Goal: Use online tool/utility

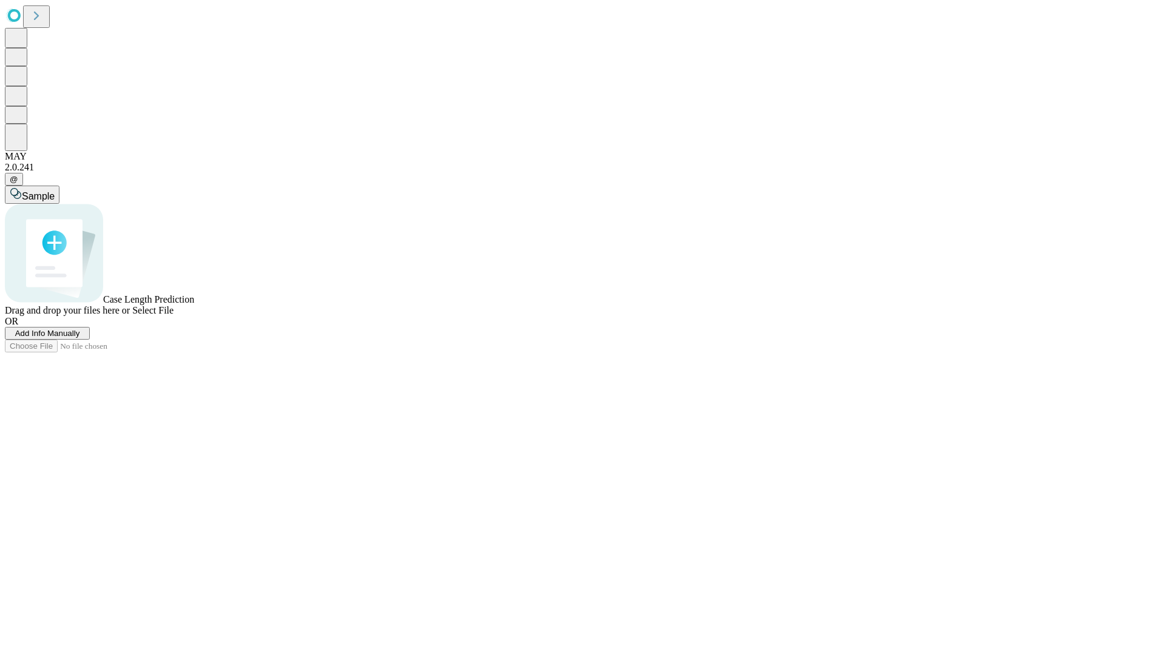
click at [80, 338] on span "Add Info Manually" at bounding box center [47, 333] width 65 height 9
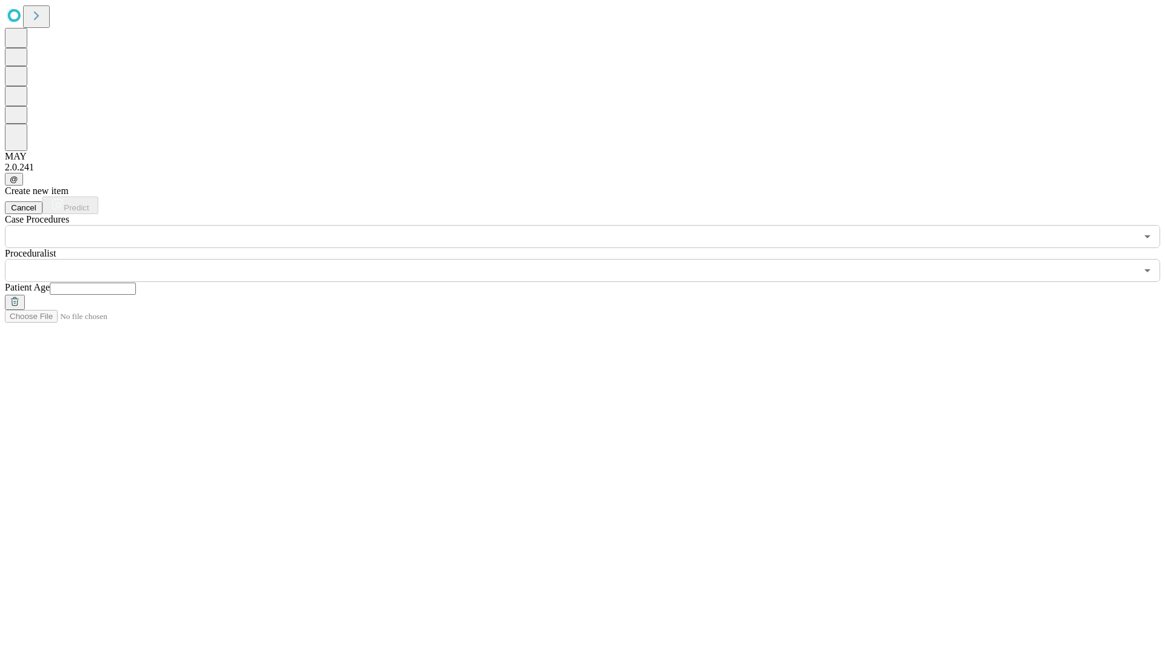
click at [136, 283] on input "text" at bounding box center [93, 289] width 86 height 12
type input "**"
click at [591, 259] on input "text" at bounding box center [570, 270] width 1131 height 23
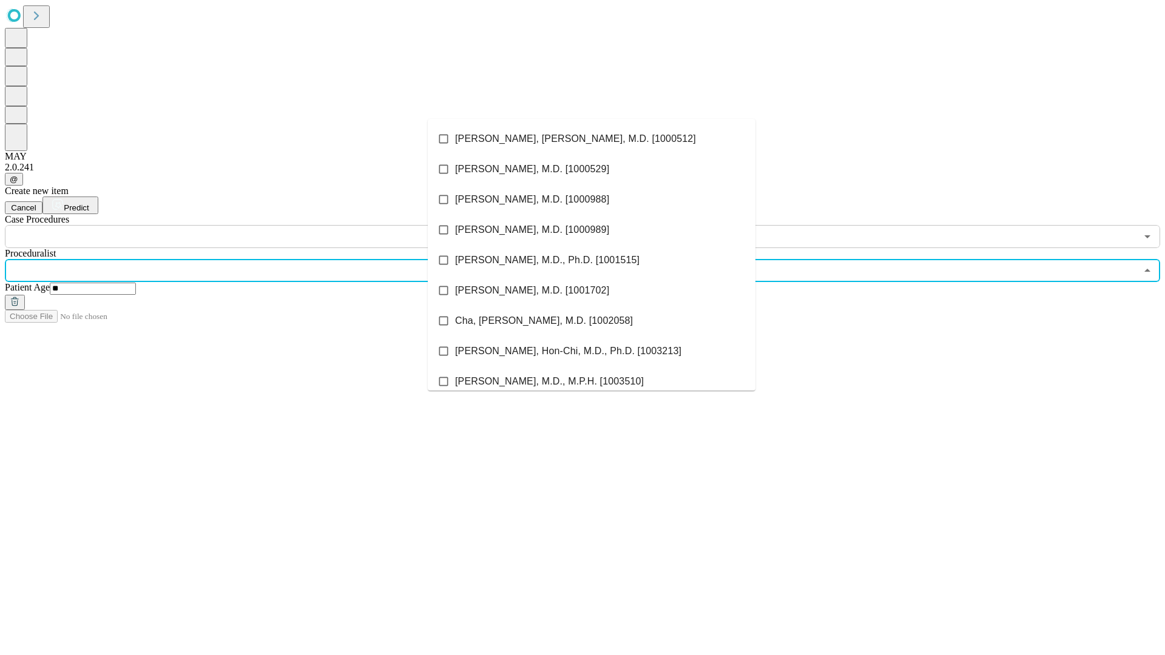
click at [592, 139] on li "[PERSON_NAME], [PERSON_NAME], M.D. [1000512]" at bounding box center [592, 139] width 328 height 30
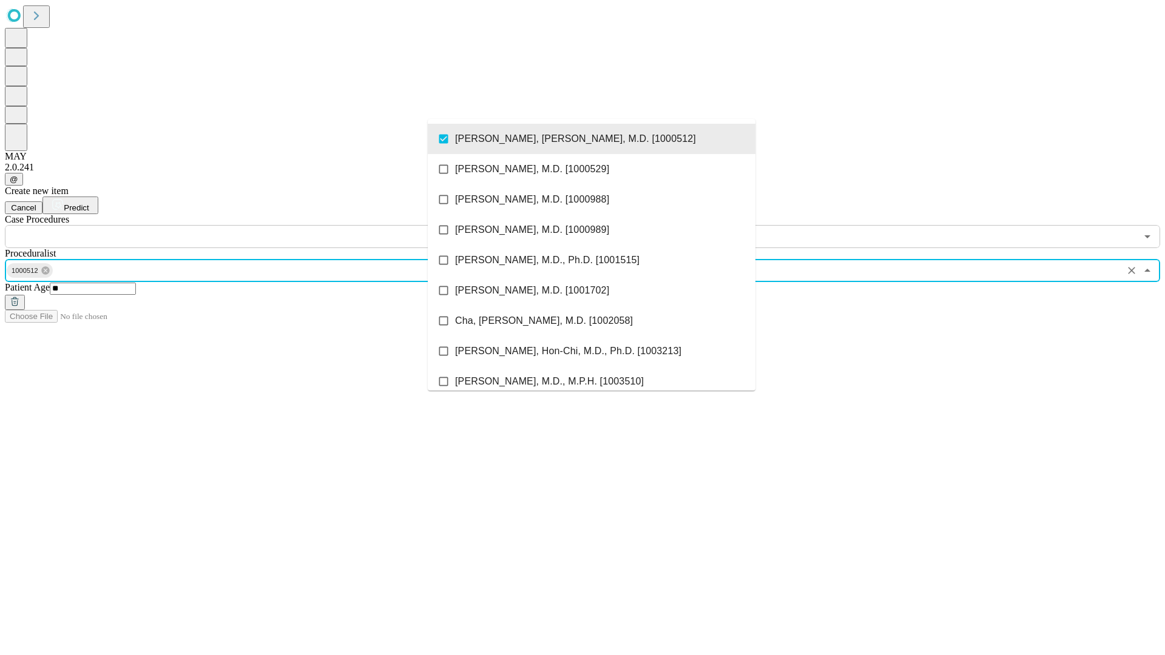
click at [255, 225] on input "text" at bounding box center [570, 236] width 1131 height 23
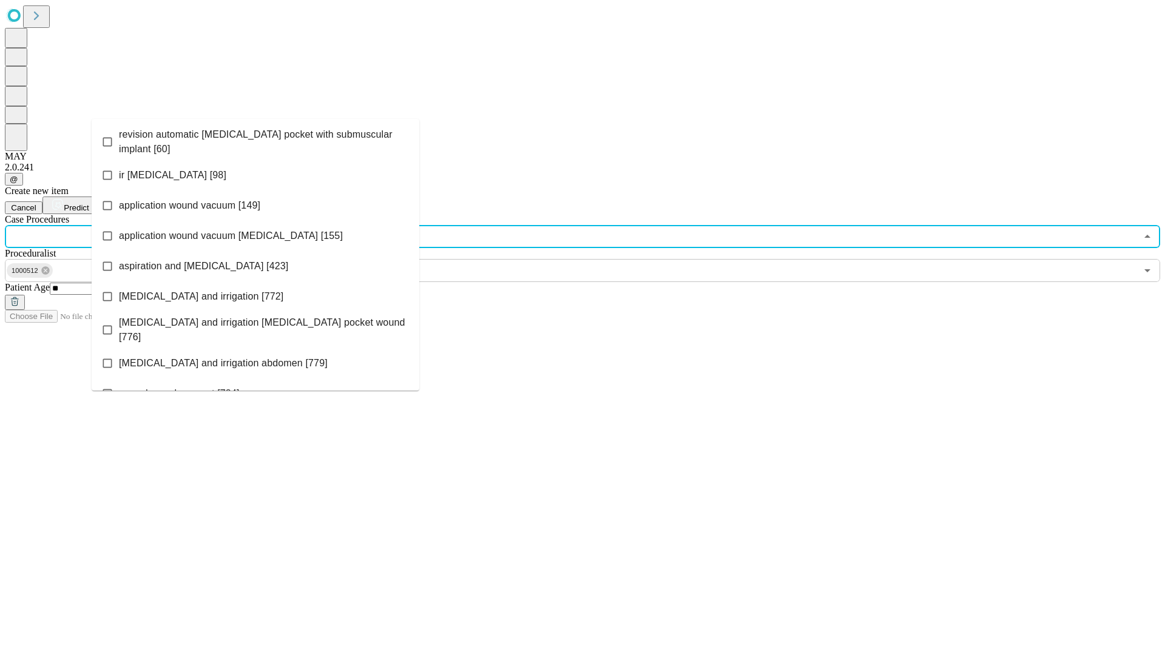
click at [255, 139] on span "revision automatic [MEDICAL_DATA] pocket with submuscular implant [60]" at bounding box center [264, 141] width 291 height 29
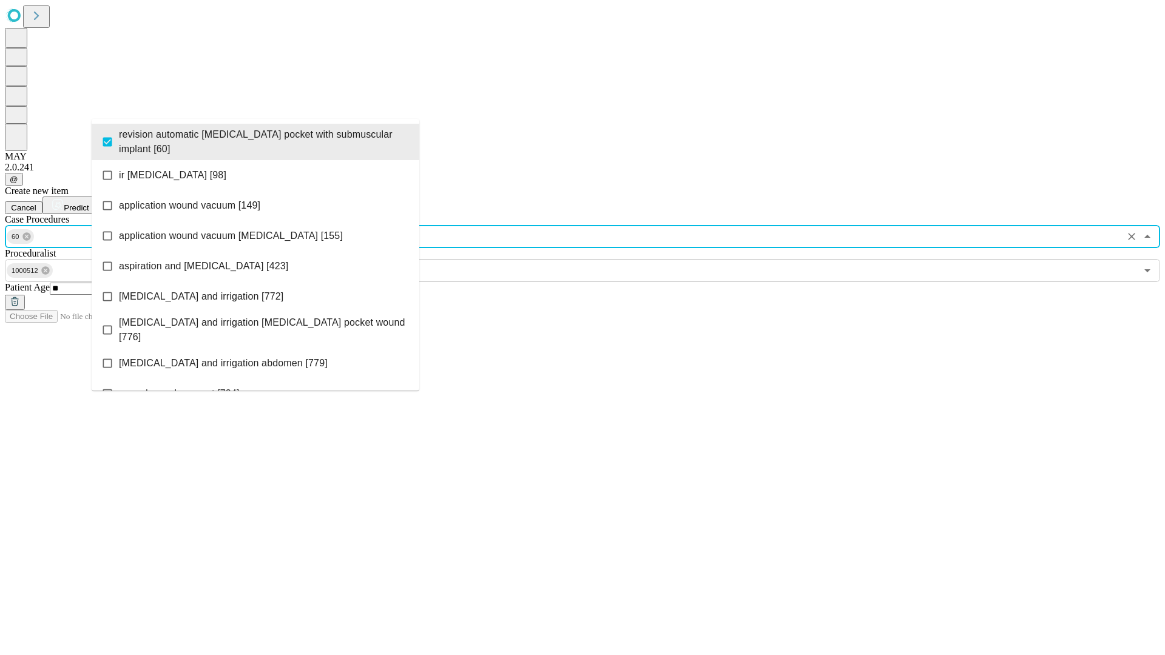
click at [89, 203] on span "Predict" at bounding box center [76, 207] width 25 height 9
